Goal: Information Seeking & Learning: Learn about a topic

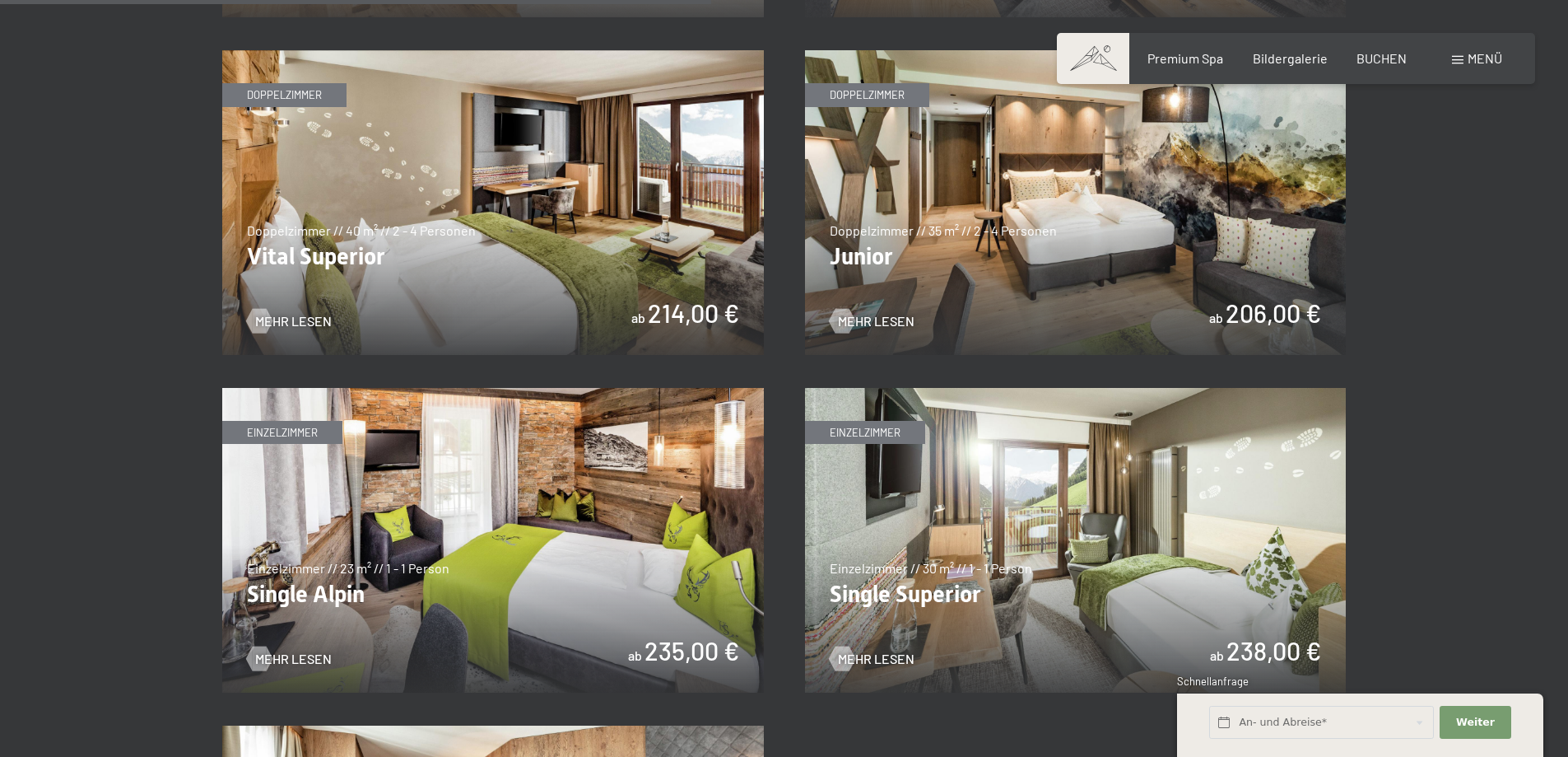
scroll to position [2223, 0]
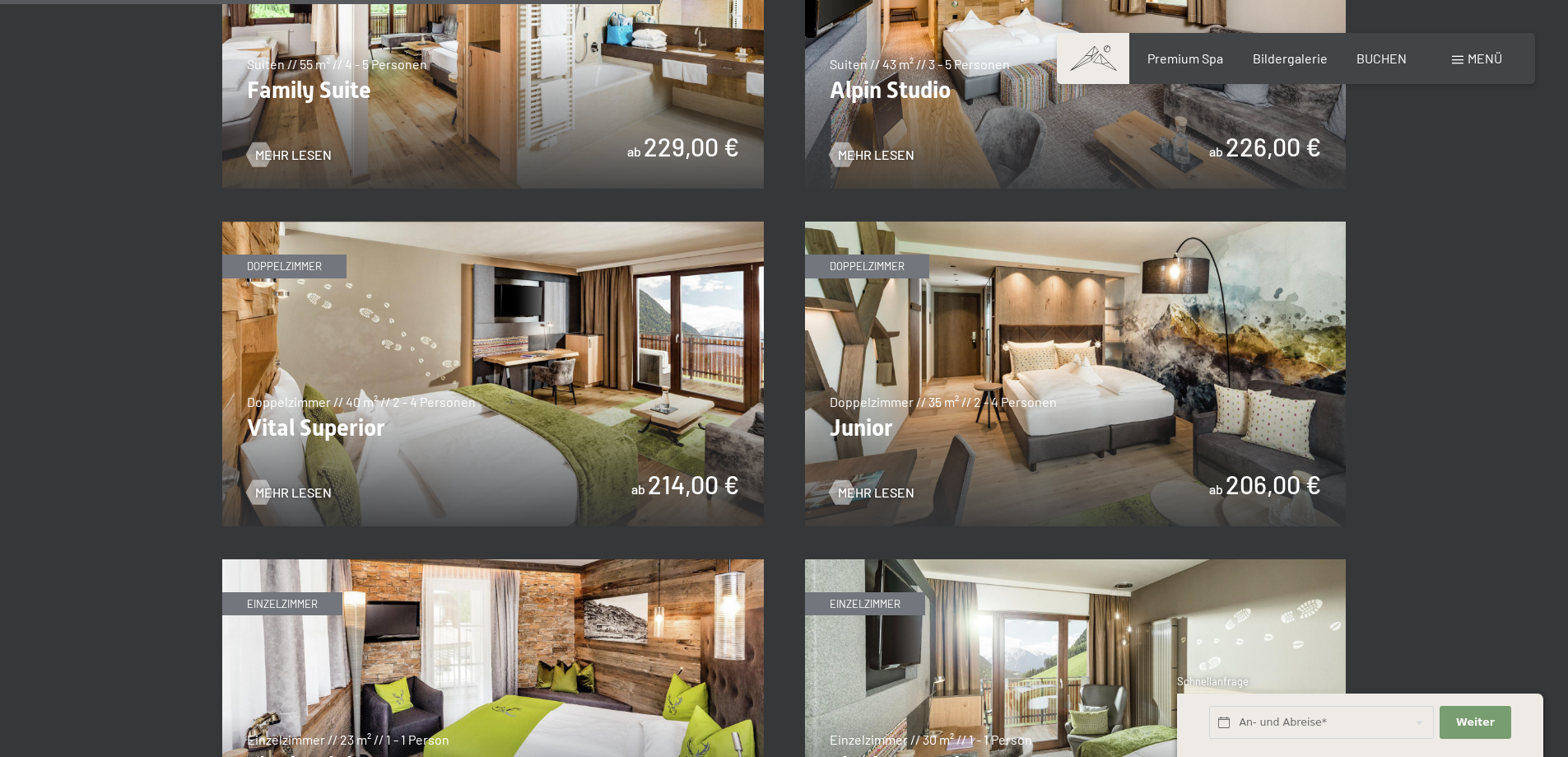
click at [863, 264] on img at bounding box center [1077, 374] width 542 height 304
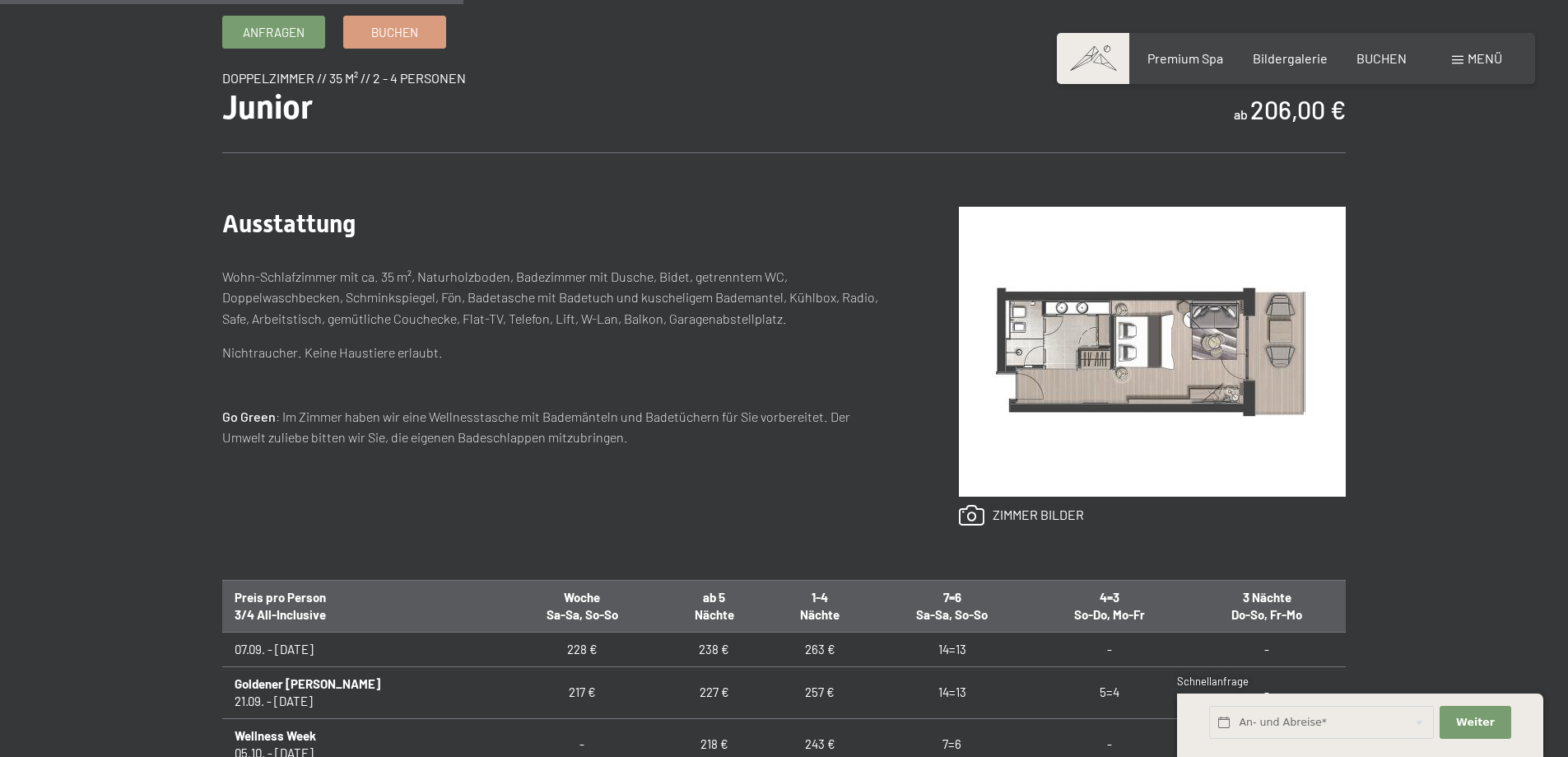
scroll to position [988, 0]
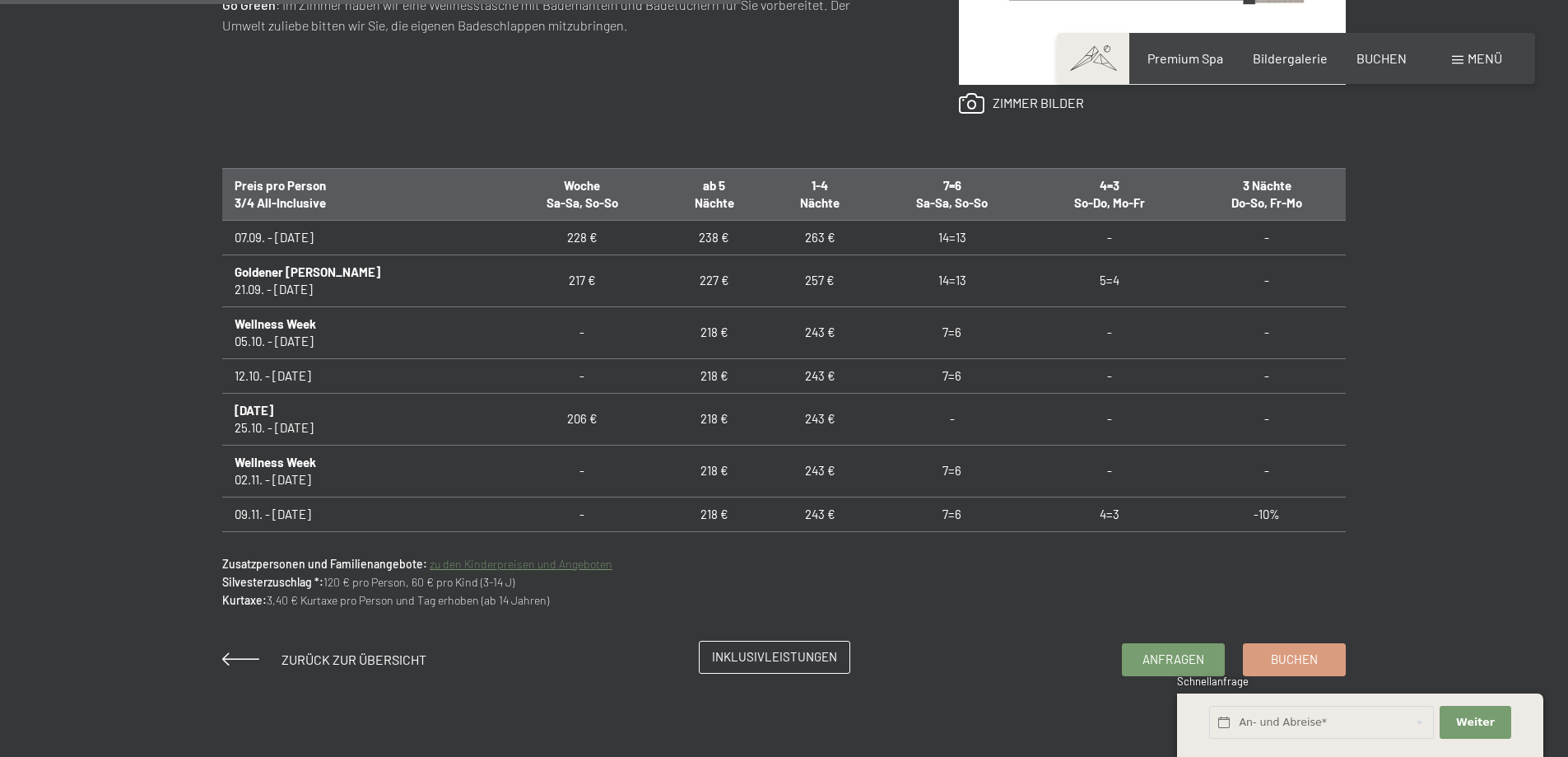
click at [758, 658] on span "Inklusivleistungen" at bounding box center [774, 656] width 125 height 17
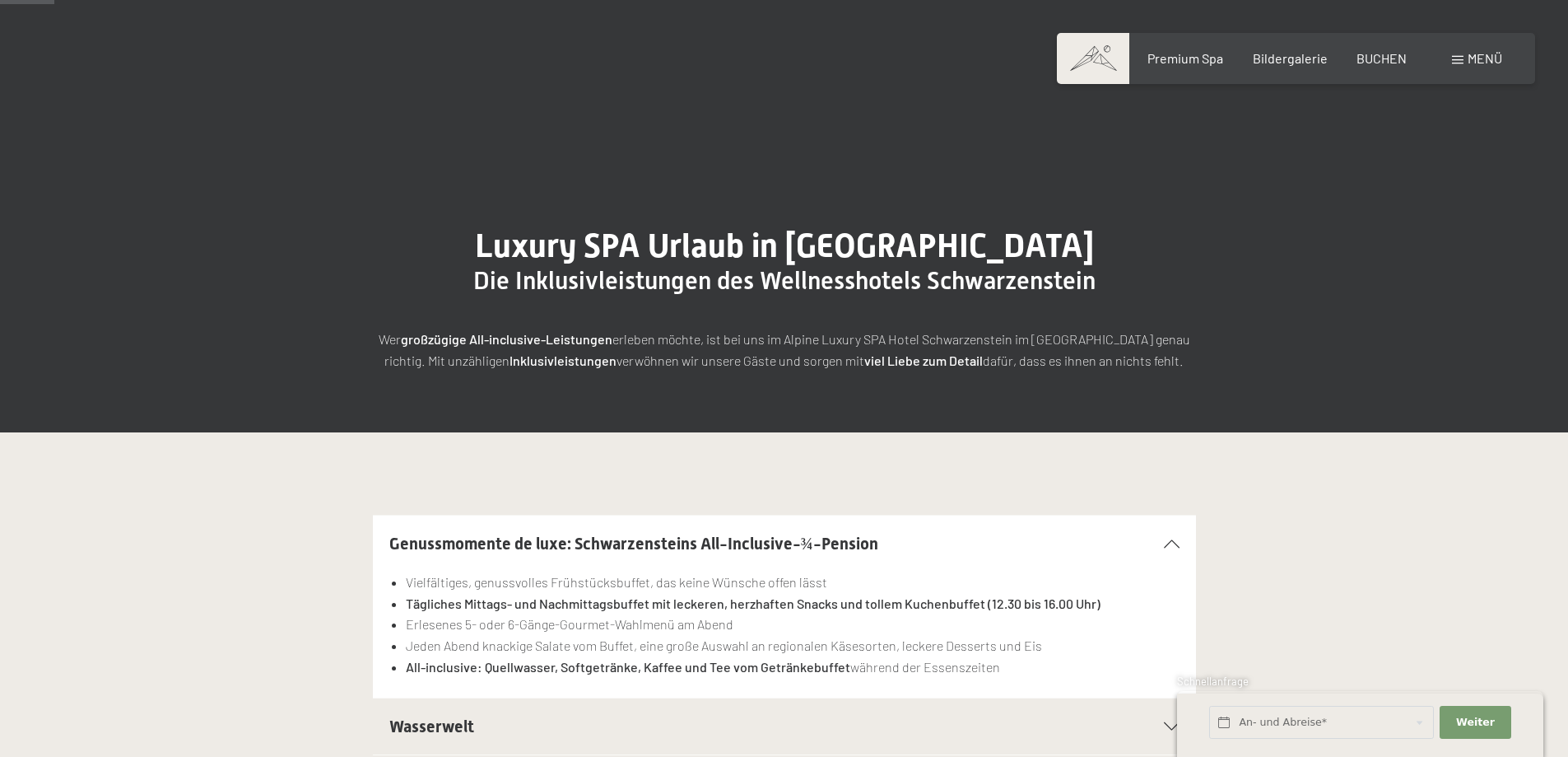
scroll to position [411, 0]
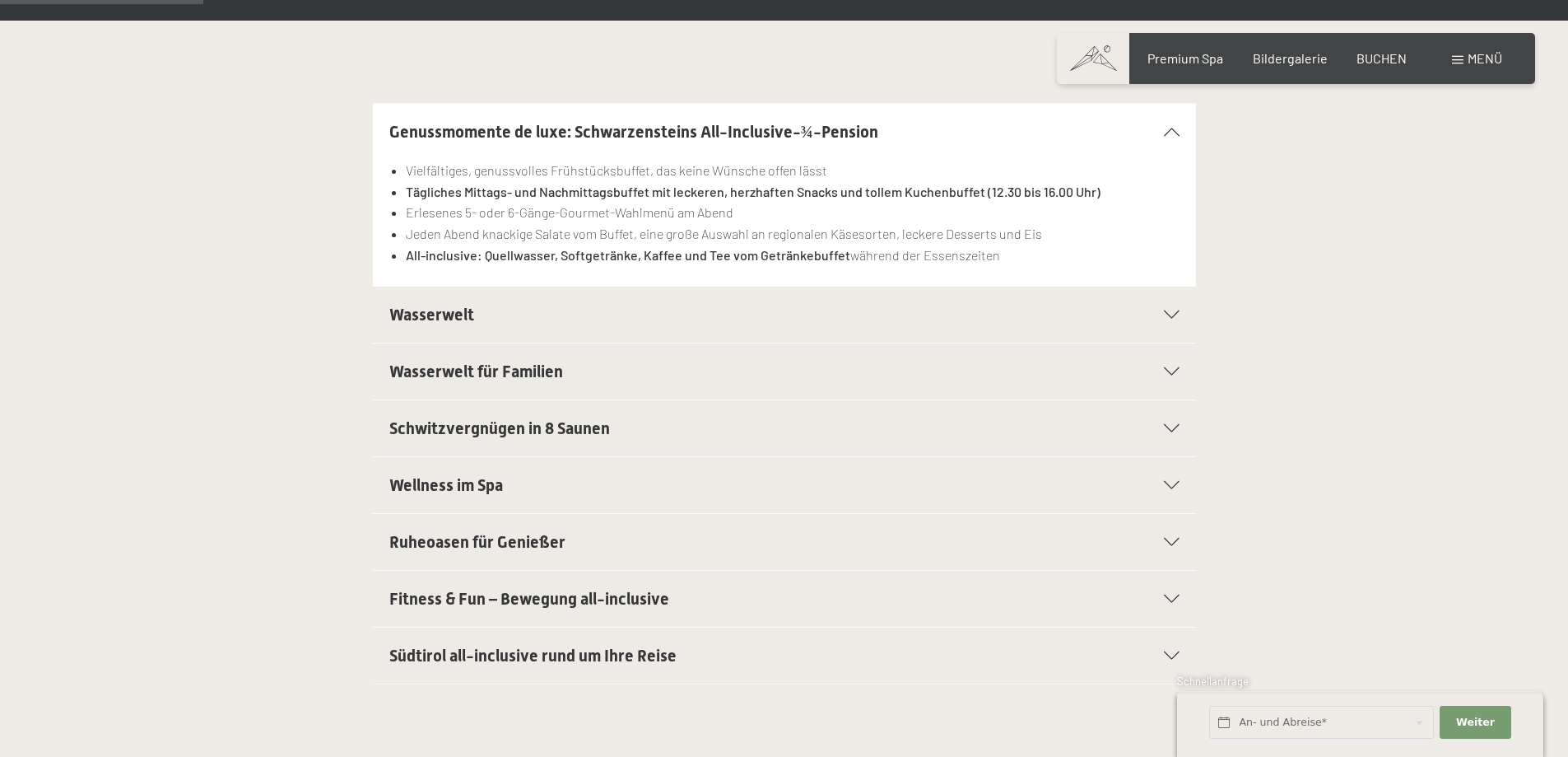
click at [1167, 315] on icon at bounding box center [1171, 314] width 15 height 8
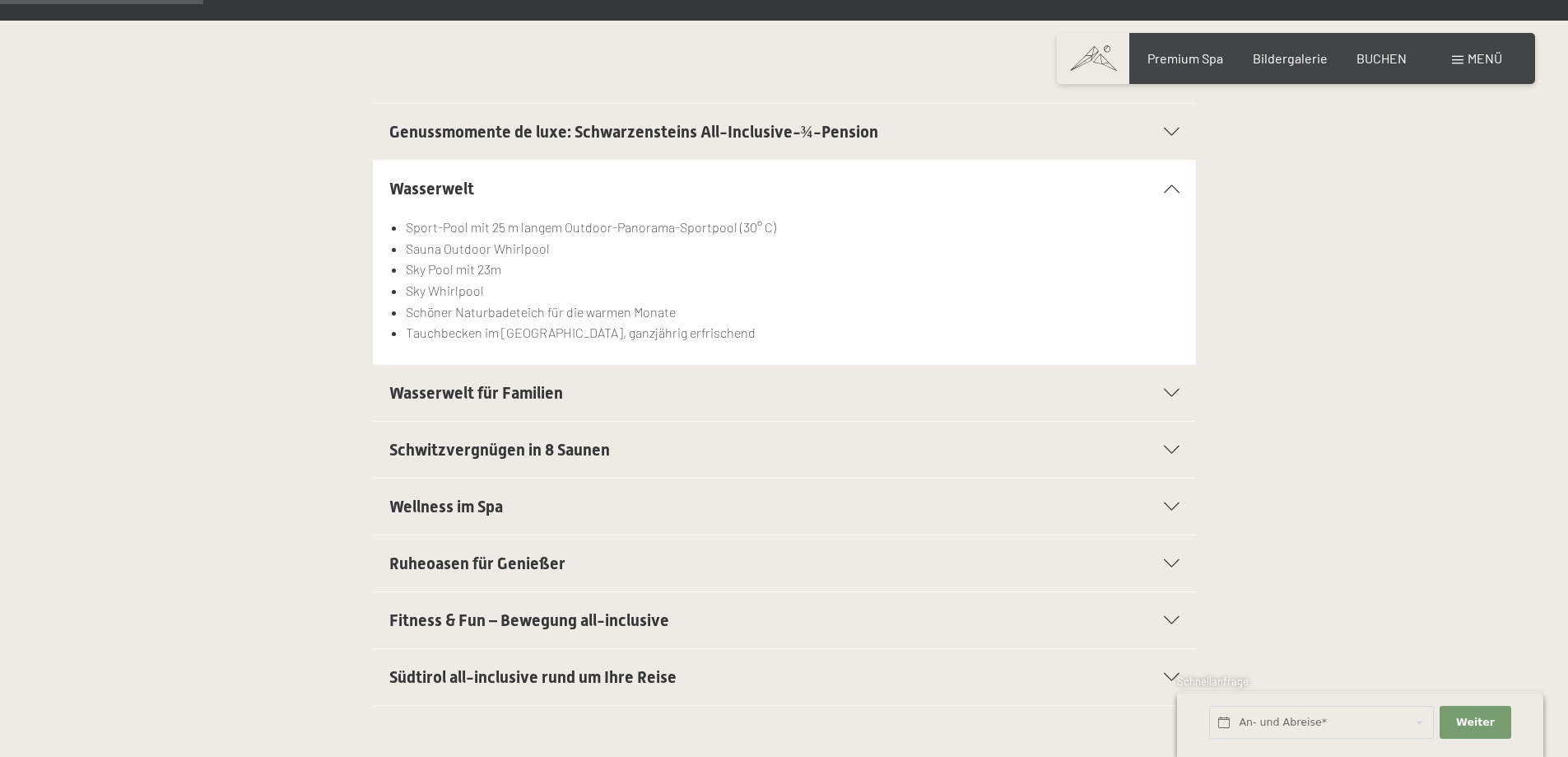
click at [1171, 448] on icon at bounding box center [1171, 449] width 15 height 8
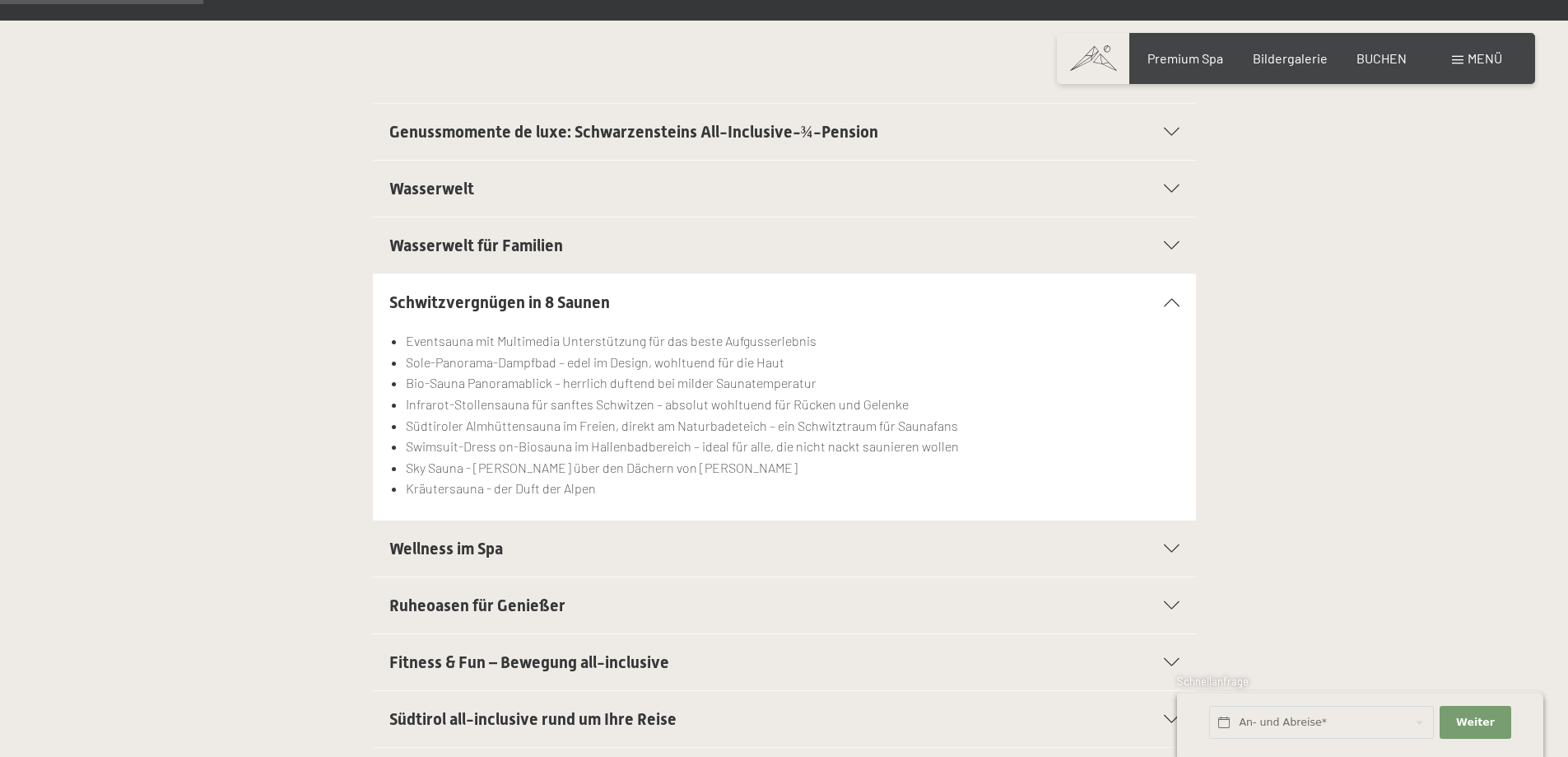
click at [1164, 550] on icon at bounding box center [1171, 548] width 15 height 8
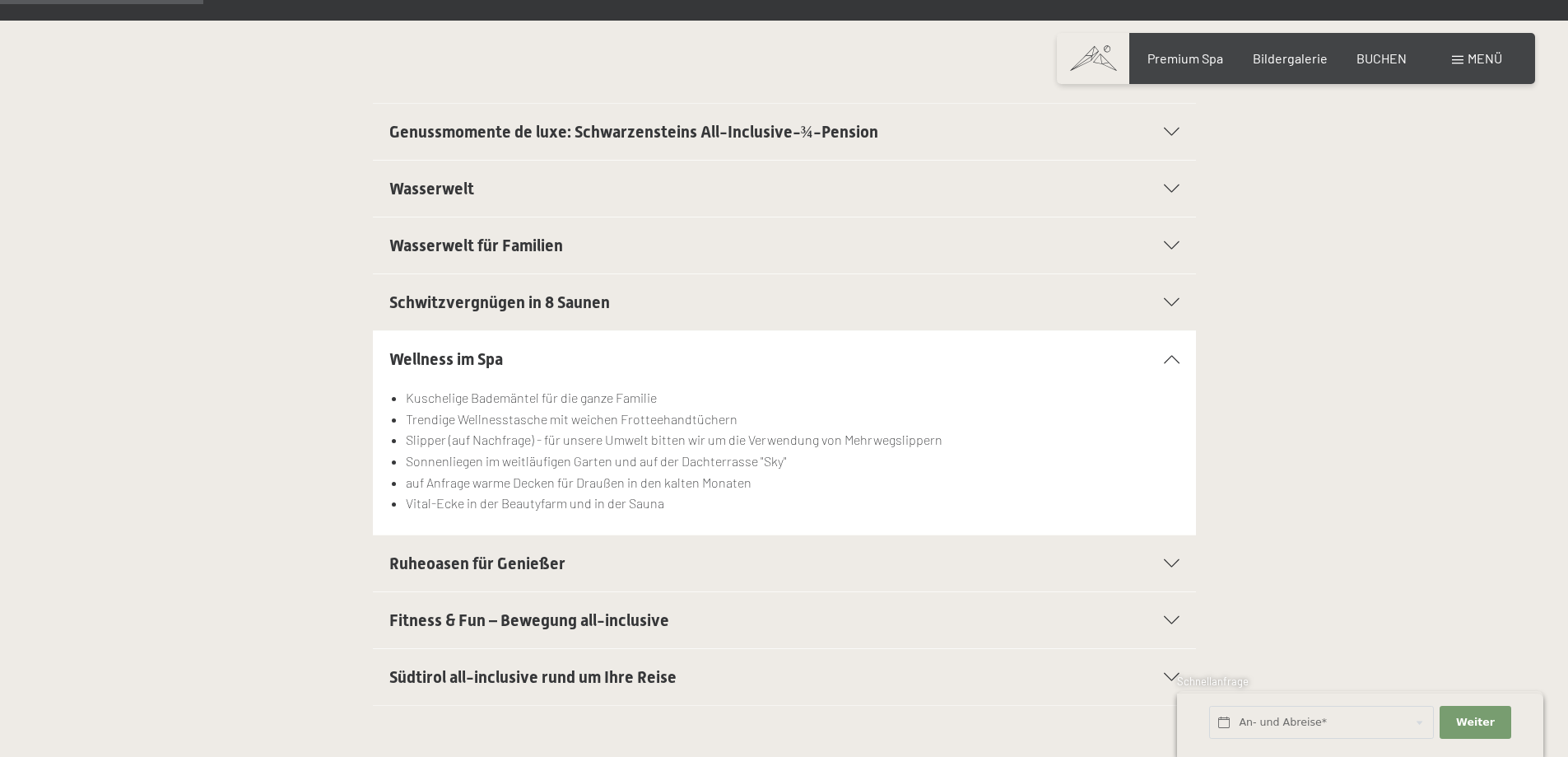
drag, startPoint x: 1169, startPoint y: 675, endPoint x: 1104, endPoint y: 675, distance: 65.0
click at [1167, 676] on icon at bounding box center [1171, 676] width 15 height 8
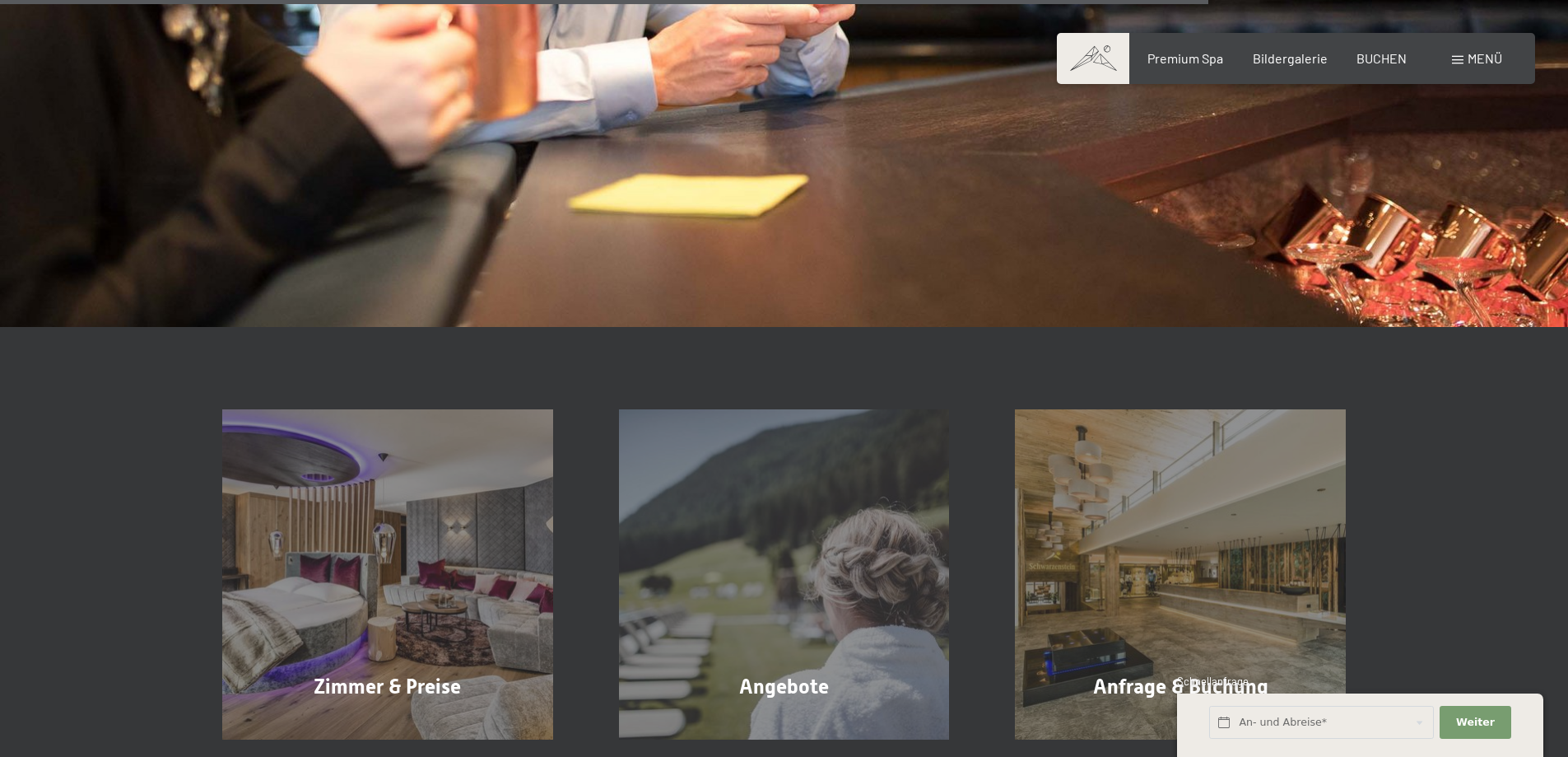
scroll to position [2243, 0]
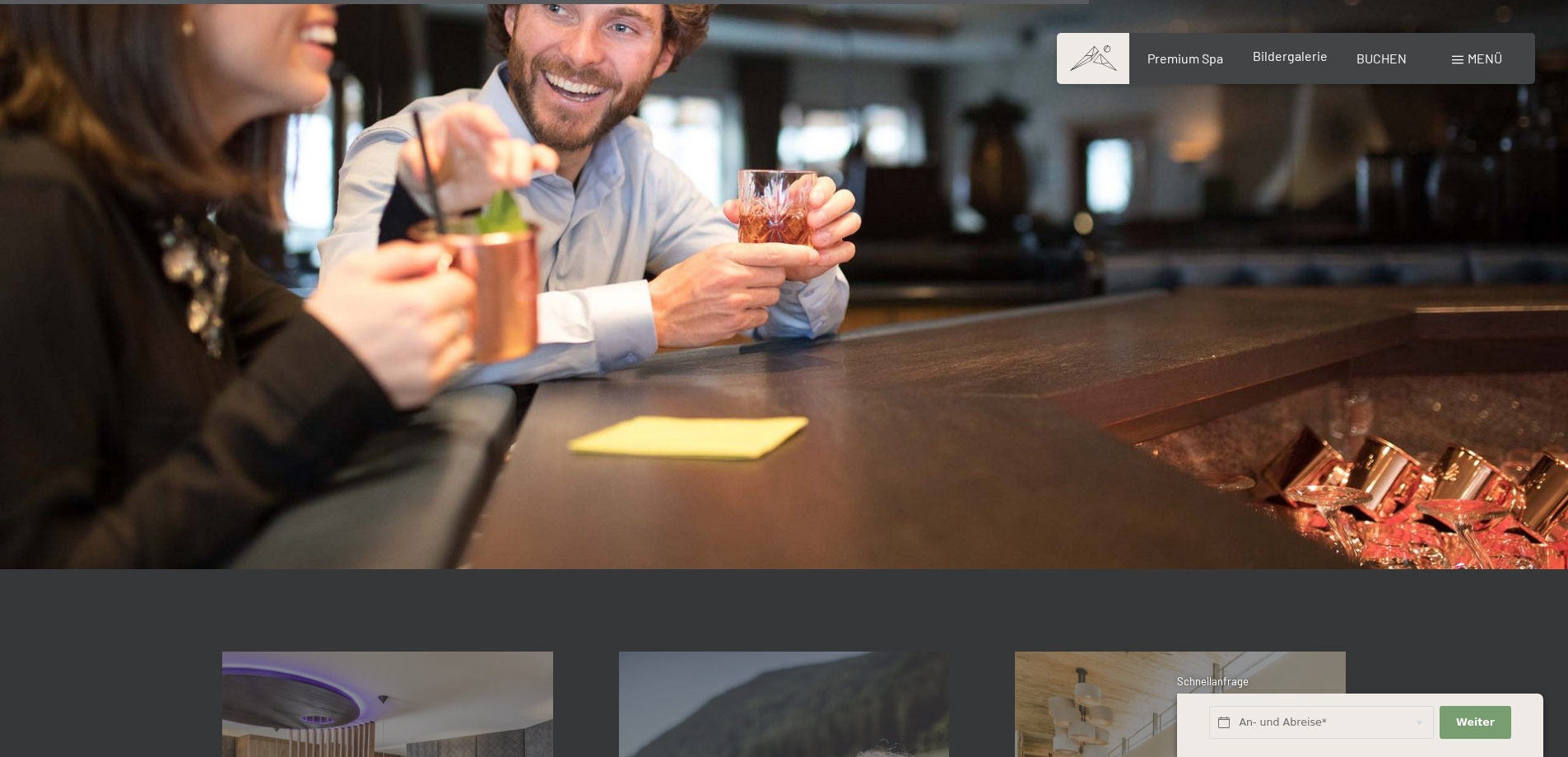
click at [1288, 58] on span "Bildergalerie" at bounding box center [1290, 55] width 75 height 15
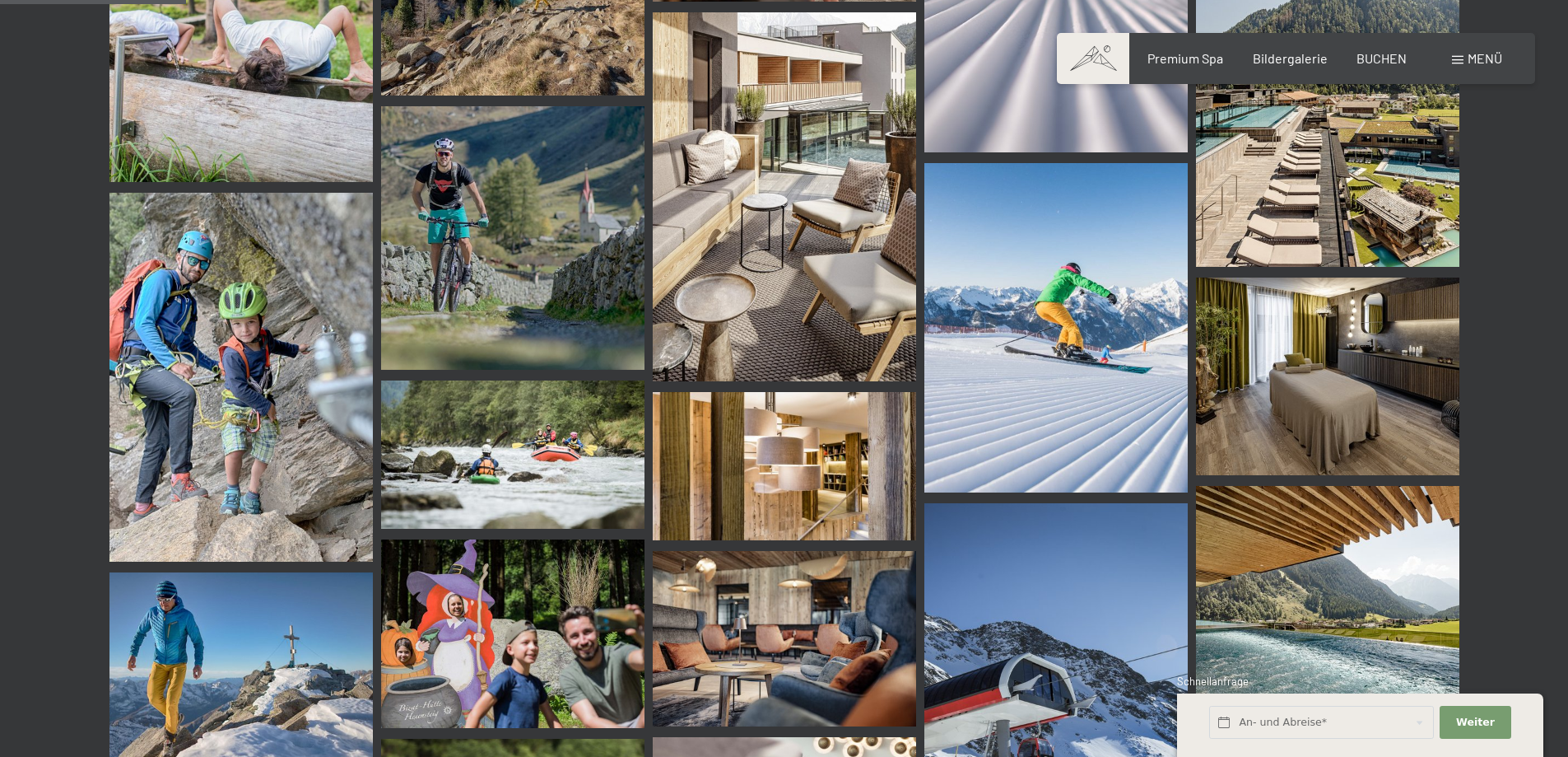
scroll to position [2799, 0]
